Goal: Task Accomplishment & Management: Complete application form

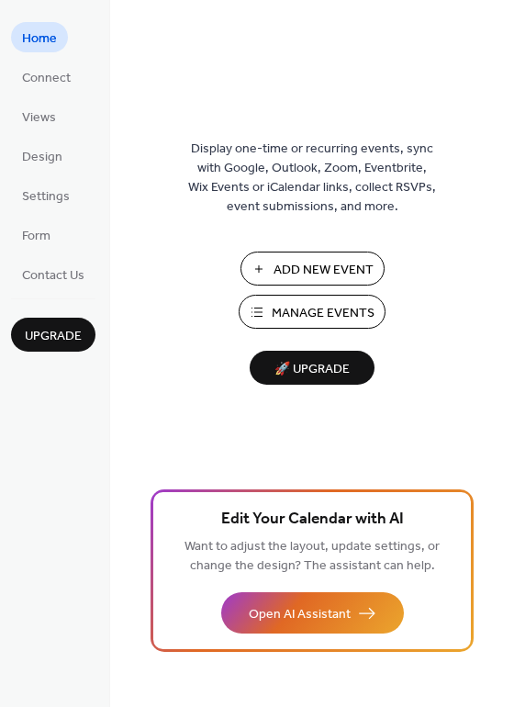
click at [326, 308] on span "Manage Events" at bounding box center [323, 313] width 103 height 19
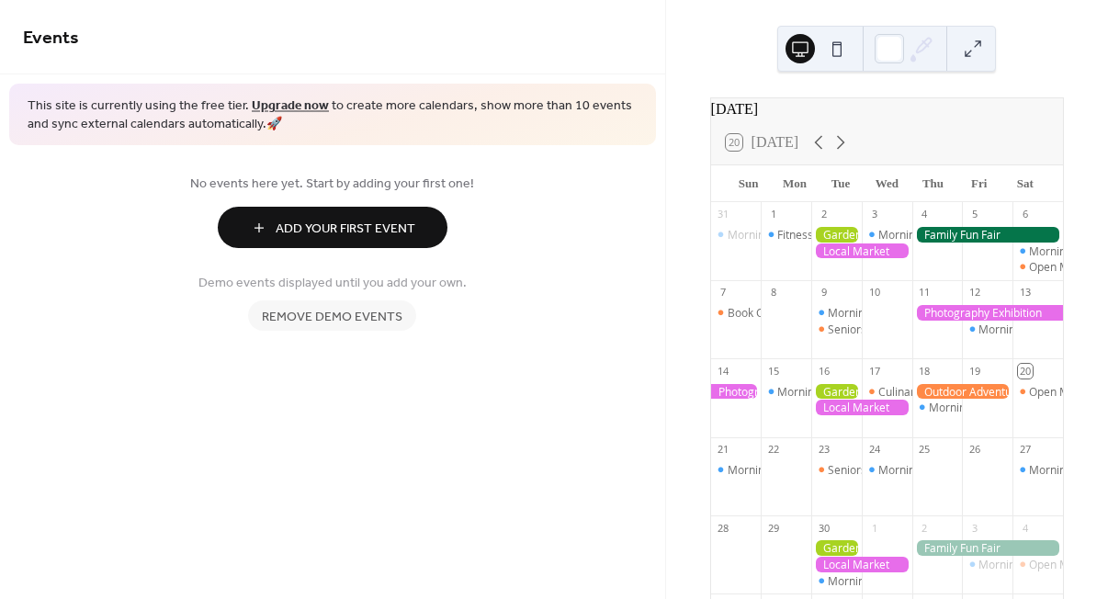
click at [833, 241] on div at bounding box center [836, 235] width 51 height 16
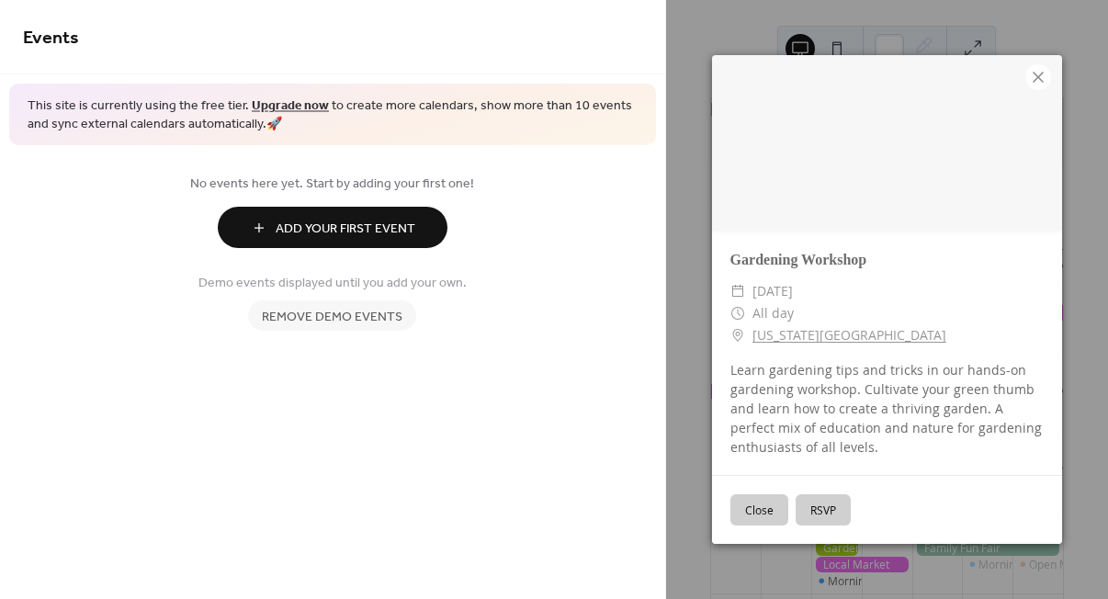
click at [757, 514] on button "Close" at bounding box center [759, 509] width 58 height 31
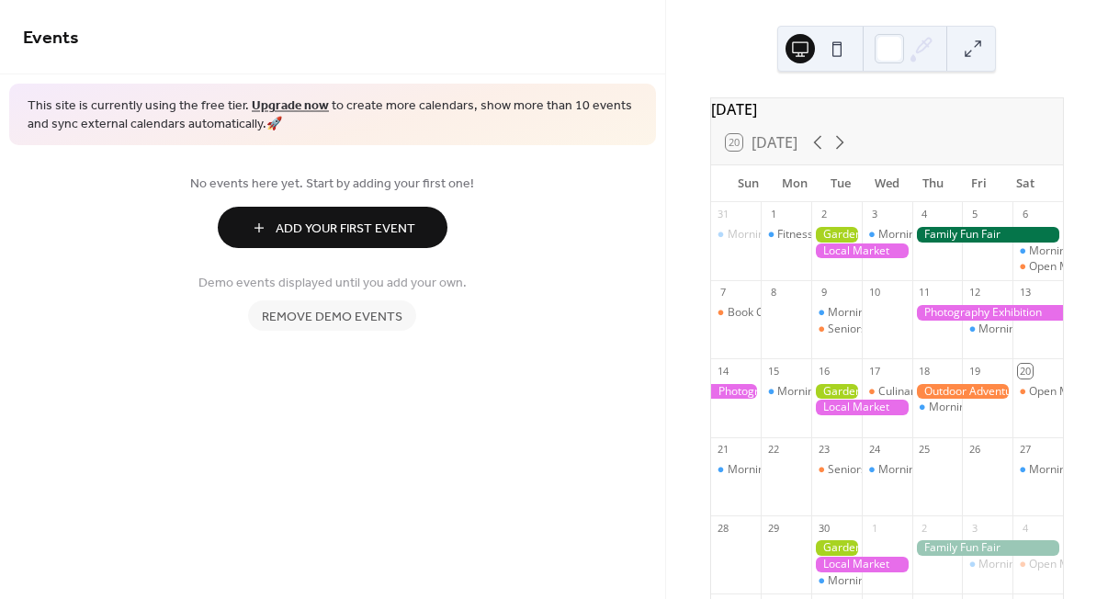
click at [357, 223] on span "Add Your First Event" at bounding box center [346, 229] width 140 height 19
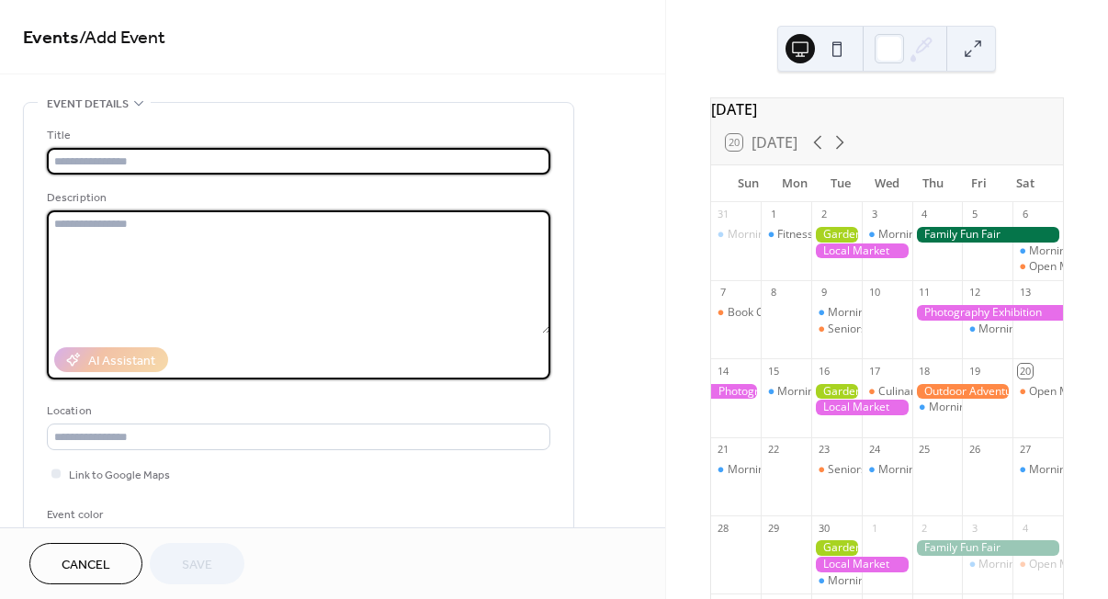
click at [357, 223] on textarea at bounding box center [298, 271] width 503 height 123
